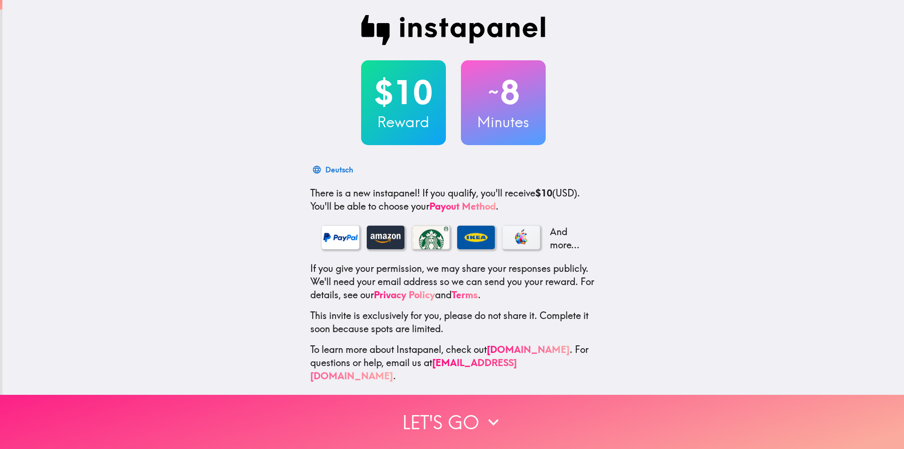
click at [509, 414] on button "Let's go" at bounding box center [452, 421] width 904 height 54
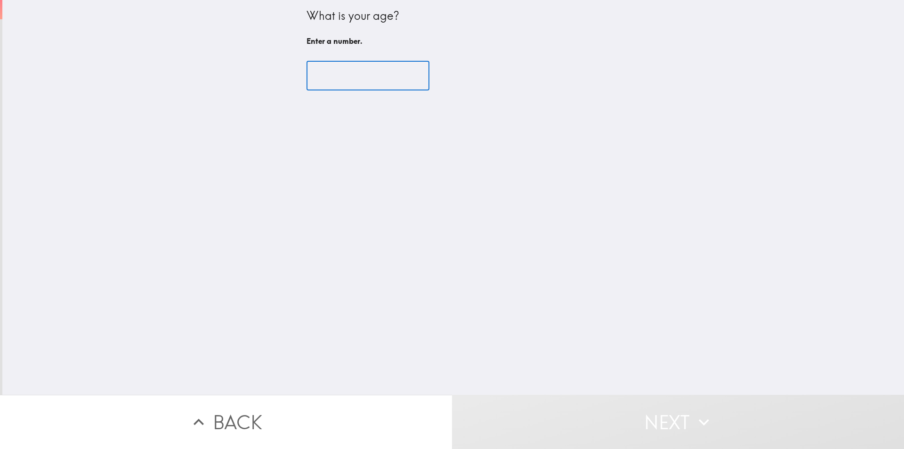
click at [334, 65] on input "number" at bounding box center [367, 75] width 123 height 29
paste input "41"
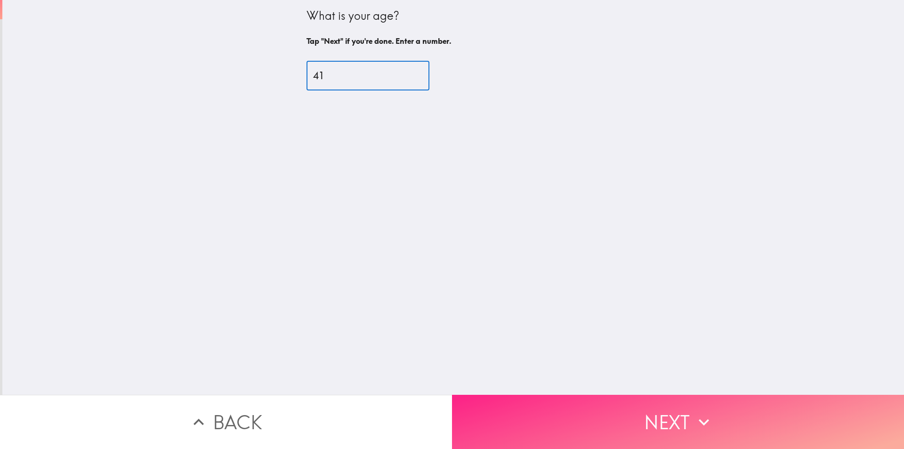
type input "41"
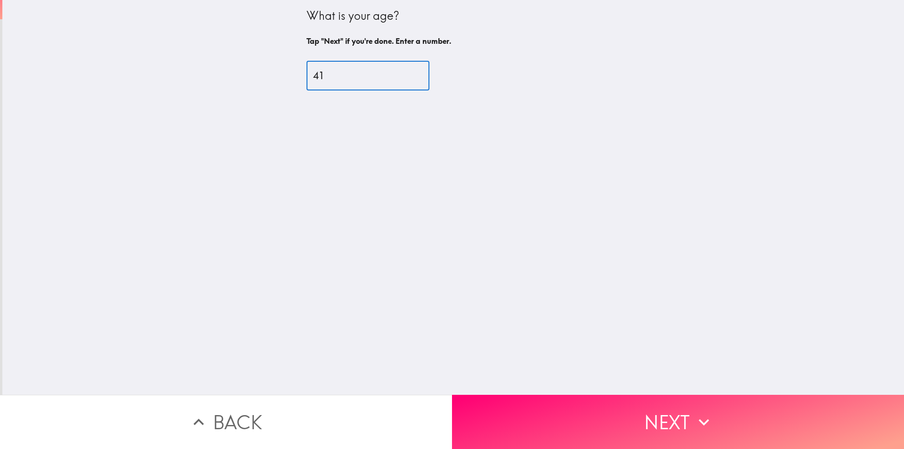
click at [562, 409] on button "Next" at bounding box center [678, 421] width 452 height 54
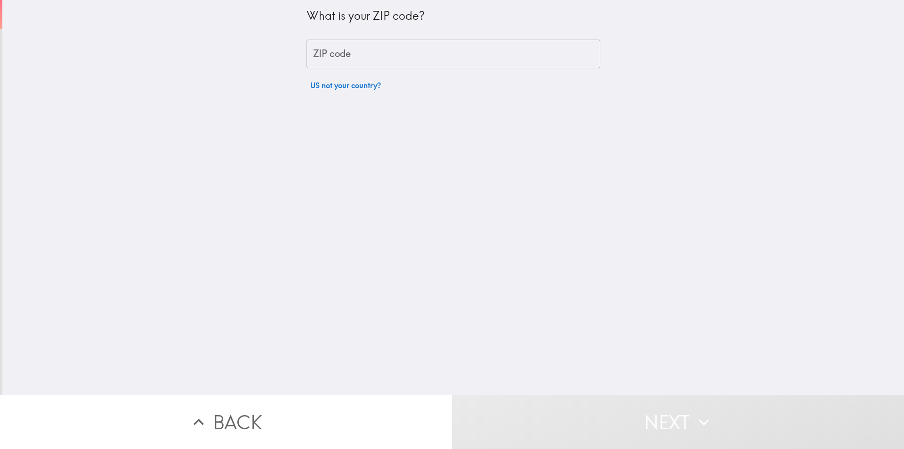
click at [363, 56] on input "ZIP code" at bounding box center [453, 54] width 294 height 29
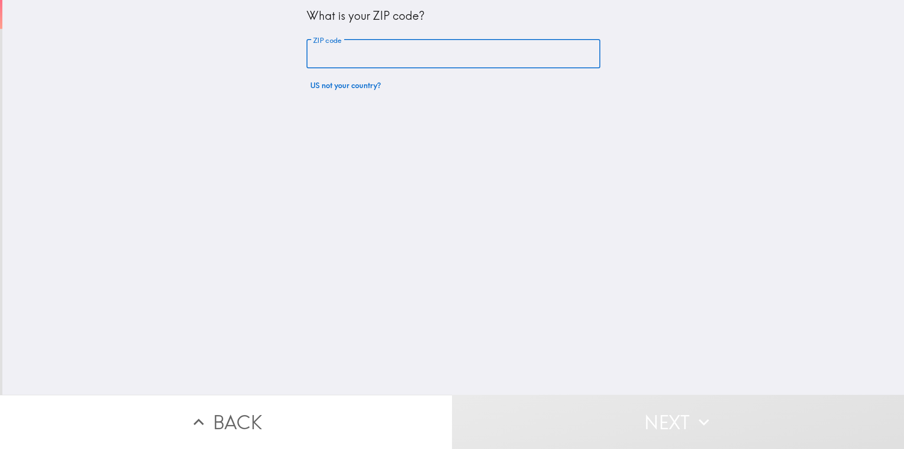
paste input "11801"
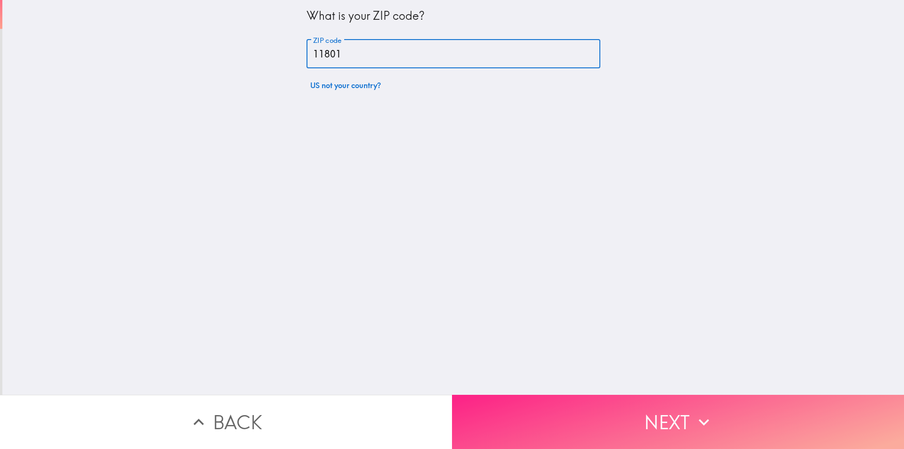
type input "11801"
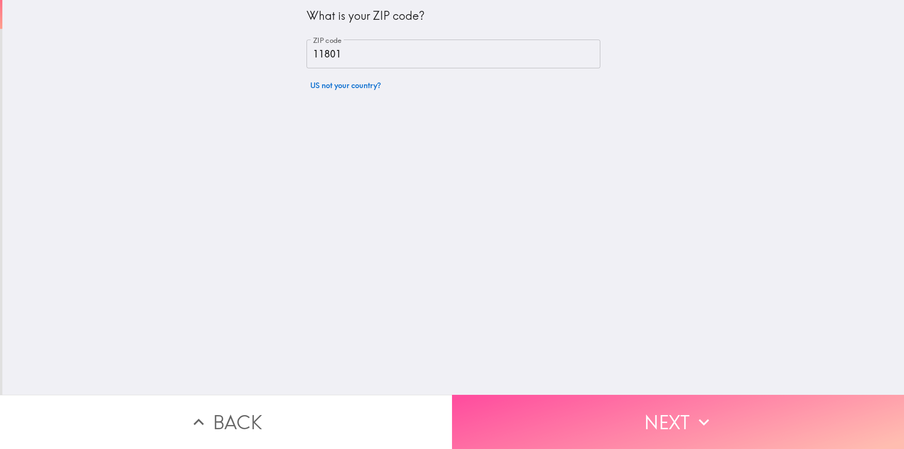
click at [569, 410] on button "Next" at bounding box center [678, 421] width 452 height 54
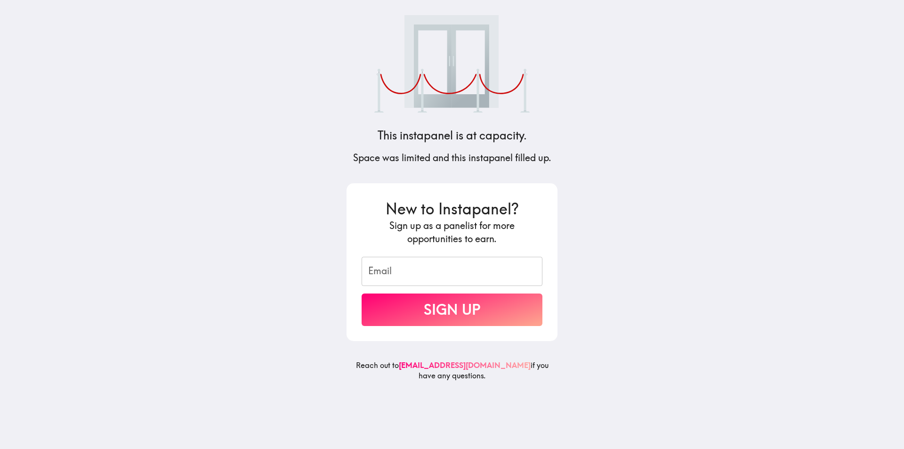
click at [724, 192] on main "This instapanel is at capacity. Space was limited and this instapanel filled up…" at bounding box center [452, 224] width 904 height 449
